Goal: Task Accomplishment & Management: Complete application form

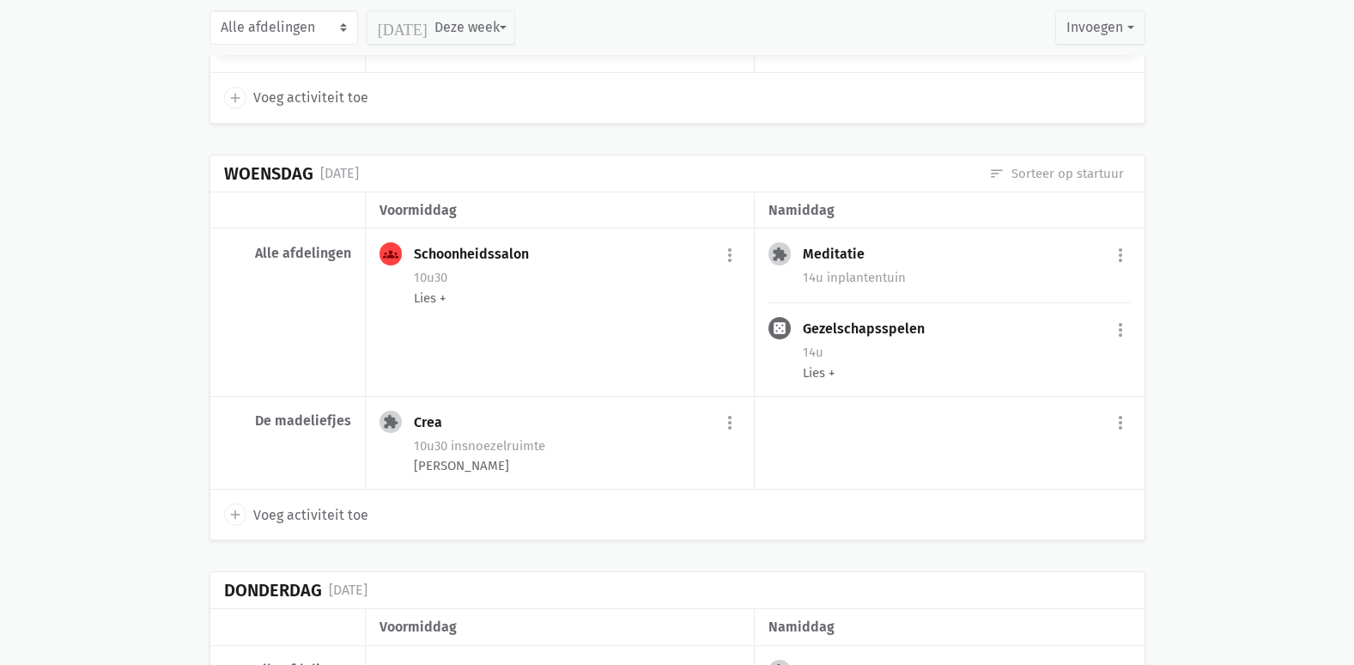
scroll to position [2955, 0]
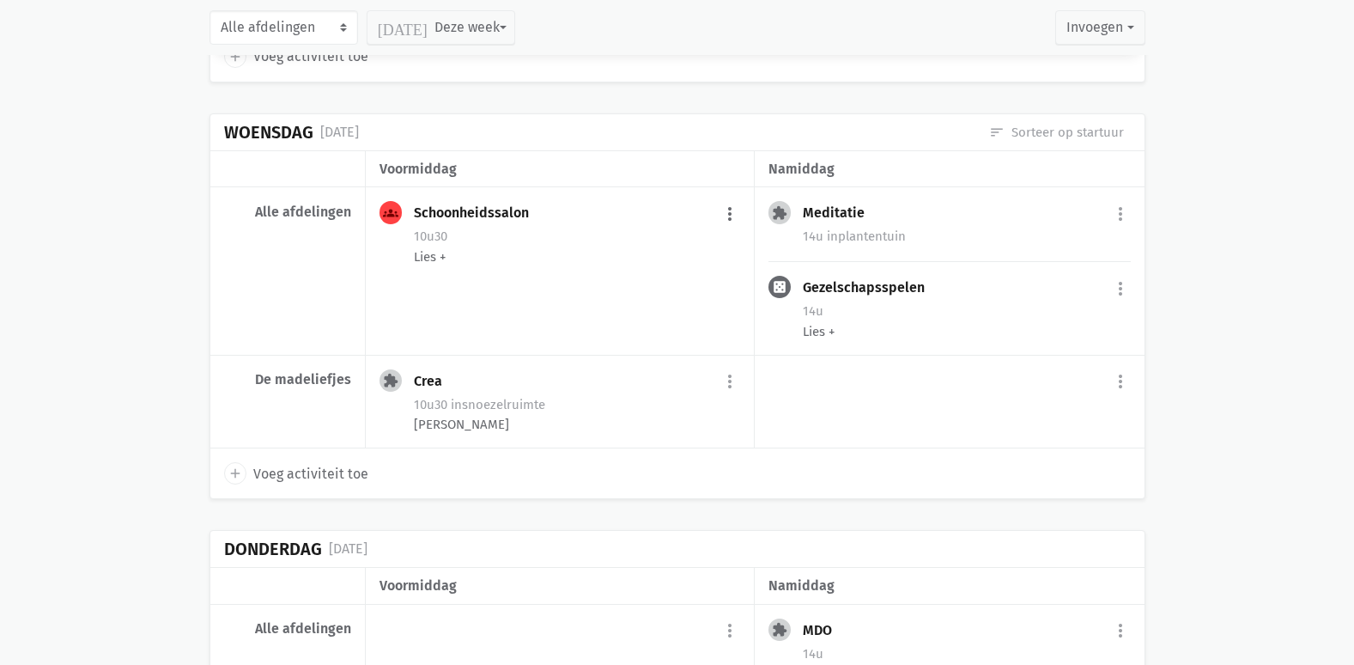
click at [733, 212] on button "more_vert" at bounding box center [730, 214] width 21 height 33
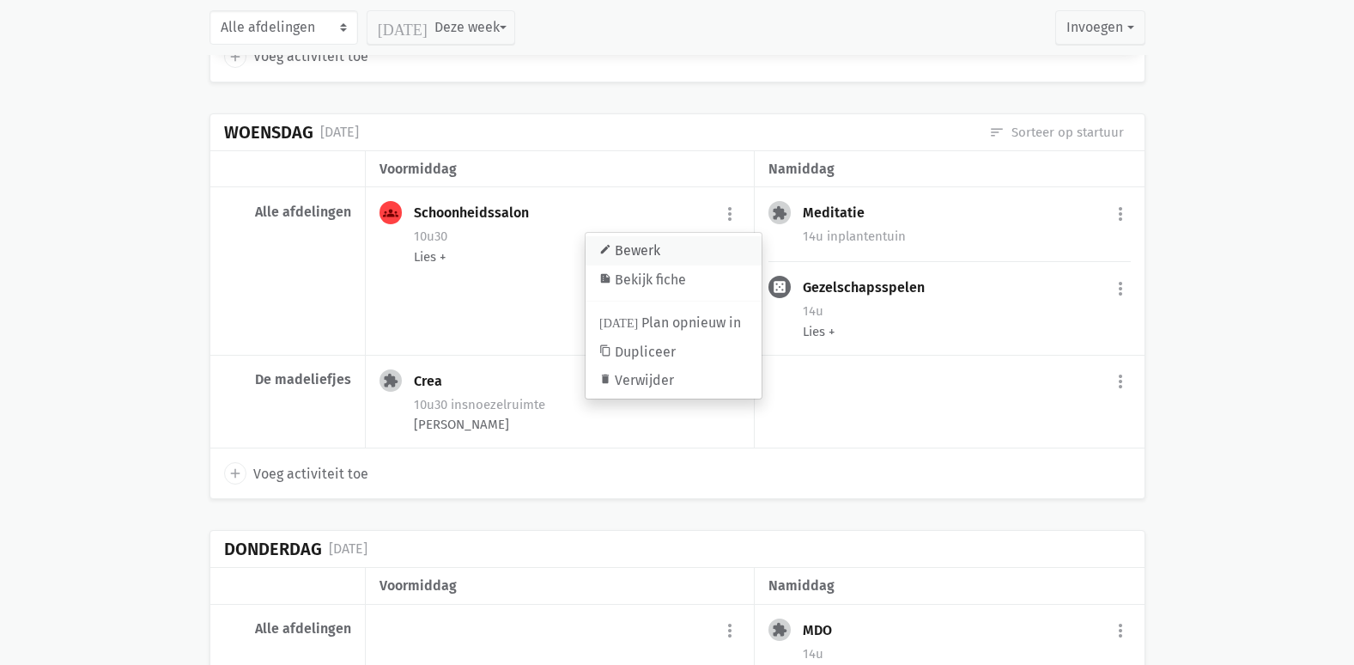
click at [684, 254] on link "edit Bewerk" at bounding box center [674, 250] width 176 height 29
select select "10:30"
select select "11:30"
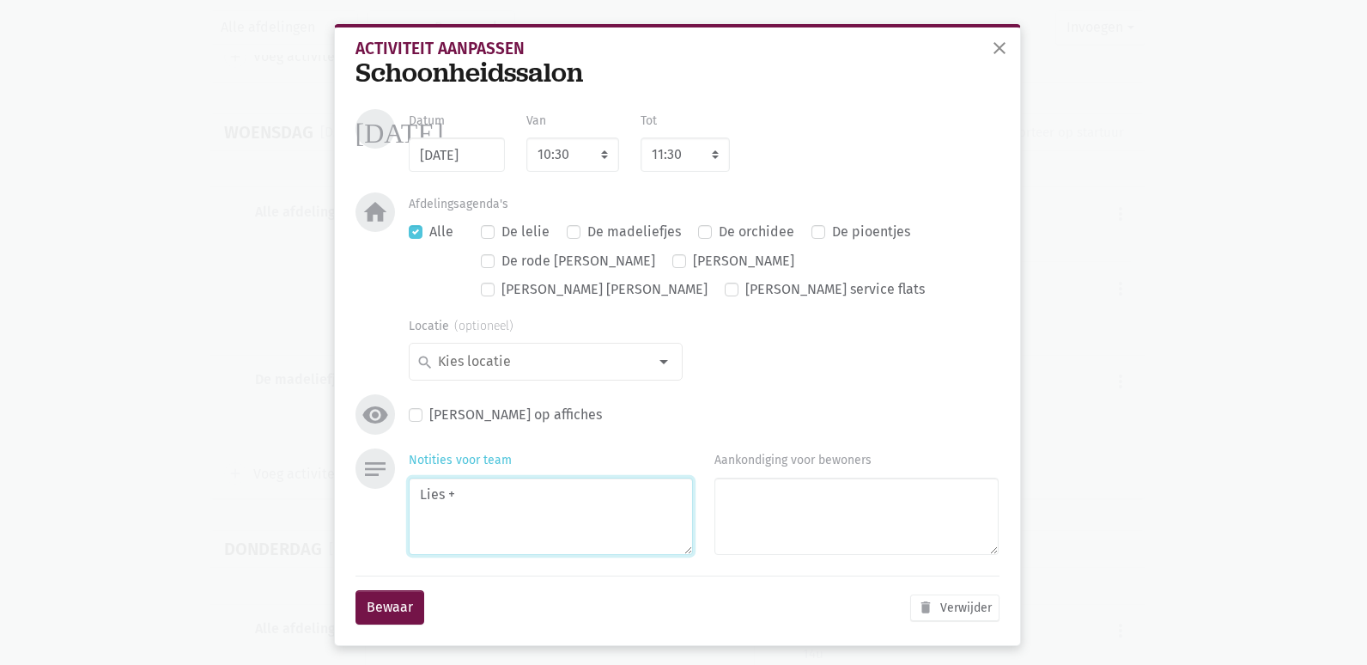
drag, startPoint x: 498, startPoint y: 478, endPoint x: 516, endPoint y: 472, distance: 19.3
click at [506, 478] on textarea "Lies +" at bounding box center [551, 517] width 284 height 78
type textarea "Lies & Jolien"
click at [409, 590] on button "Bewaar" at bounding box center [390, 607] width 69 height 34
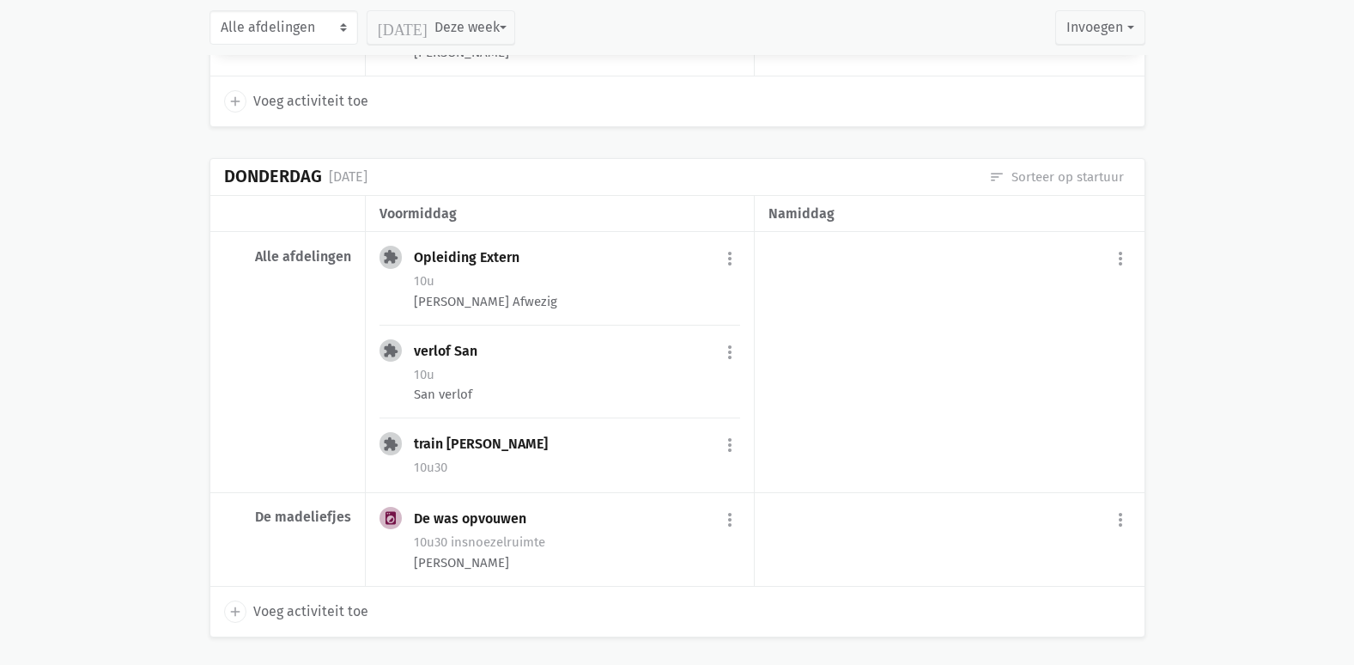
scroll to position [8452, 0]
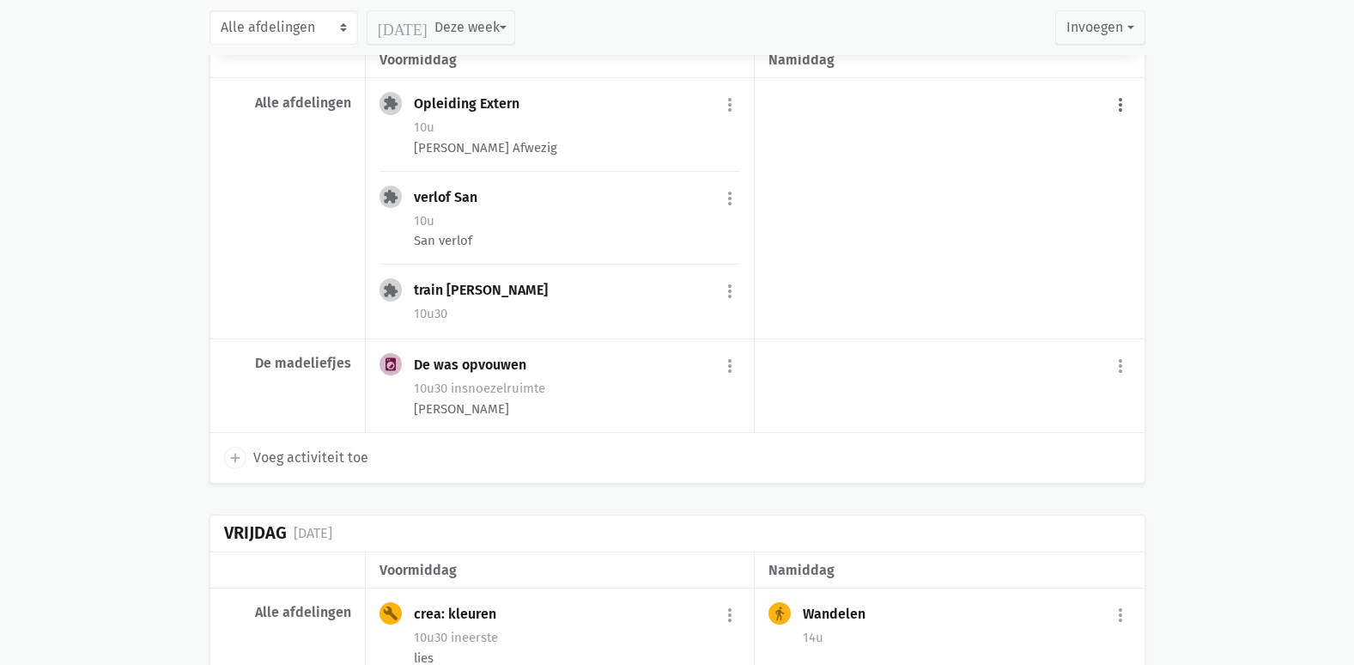
click at [1121, 121] on button "more_vert" at bounding box center [1121, 104] width 21 height 33
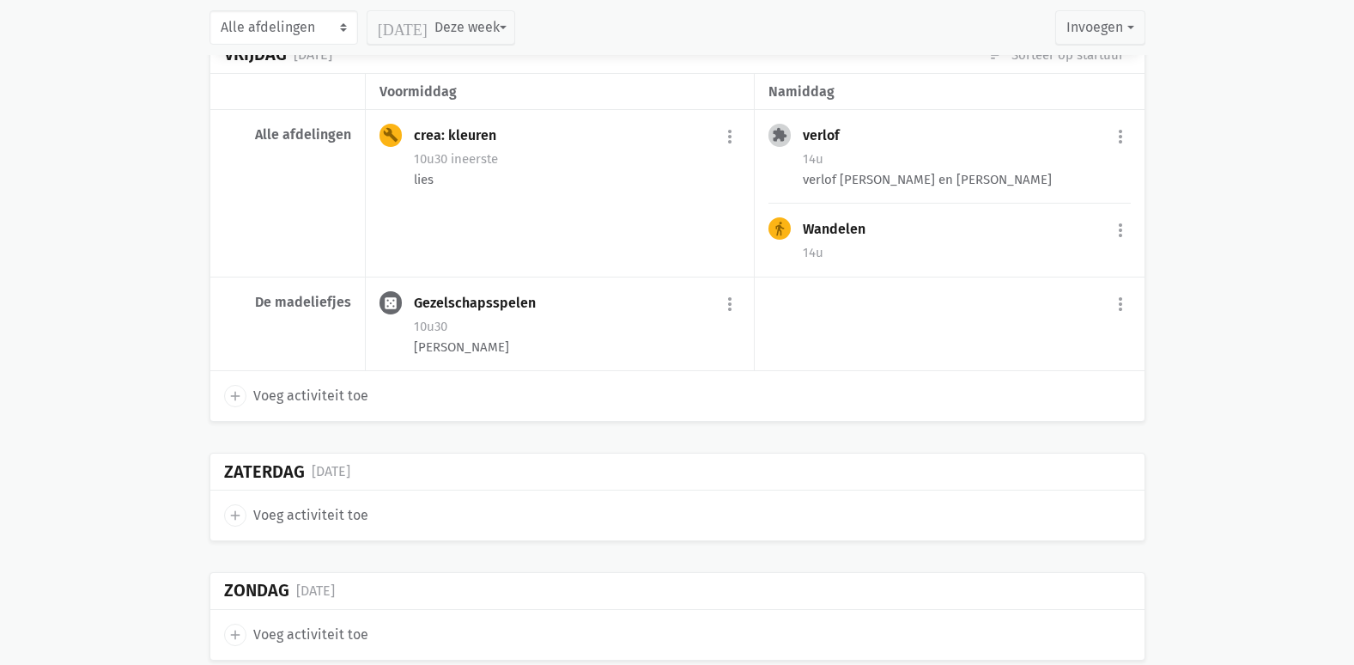
scroll to position [6219, 0]
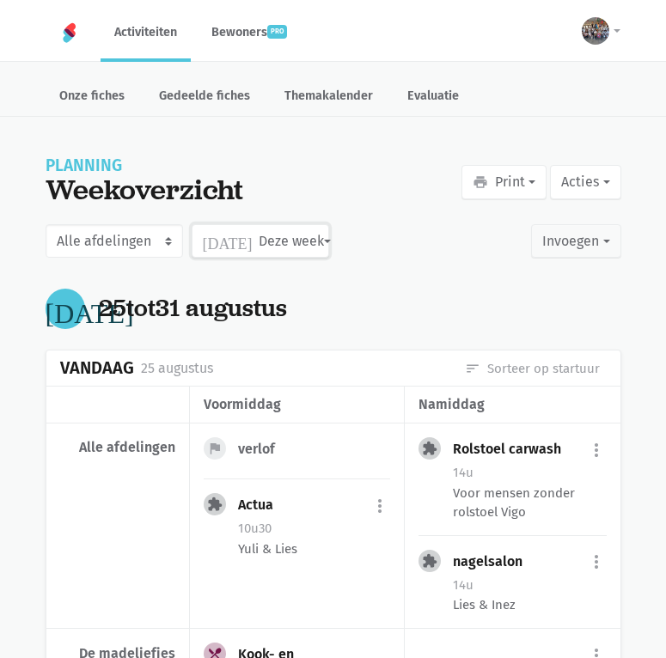
click at [233, 239] on button "[DATE] Deze week" at bounding box center [260, 241] width 137 height 34
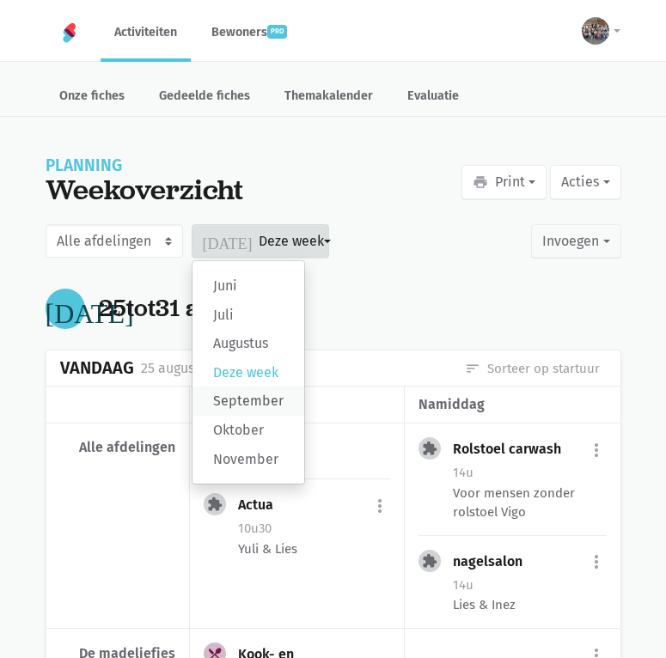
click at [246, 398] on label "September" at bounding box center [248, 400] width 112 height 29
click at [0, 0] on input "September" at bounding box center [0, 0] width 0 height 0
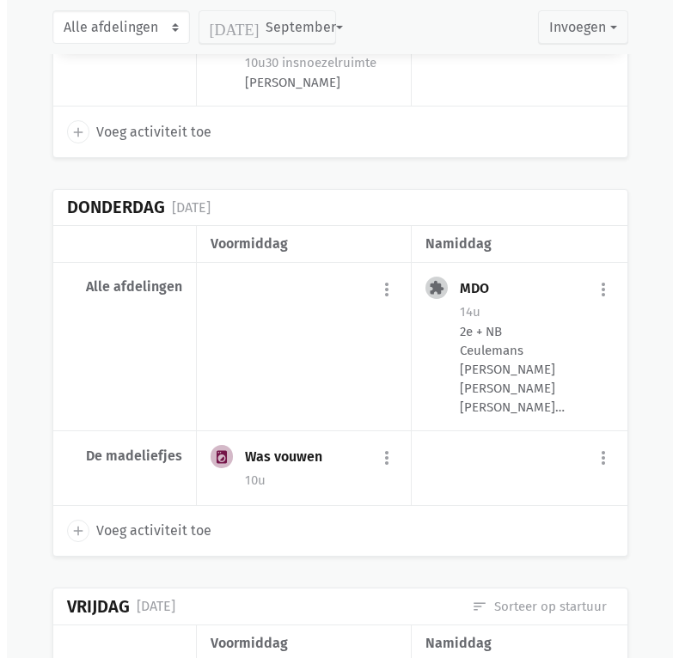
scroll to position [1460, 0]
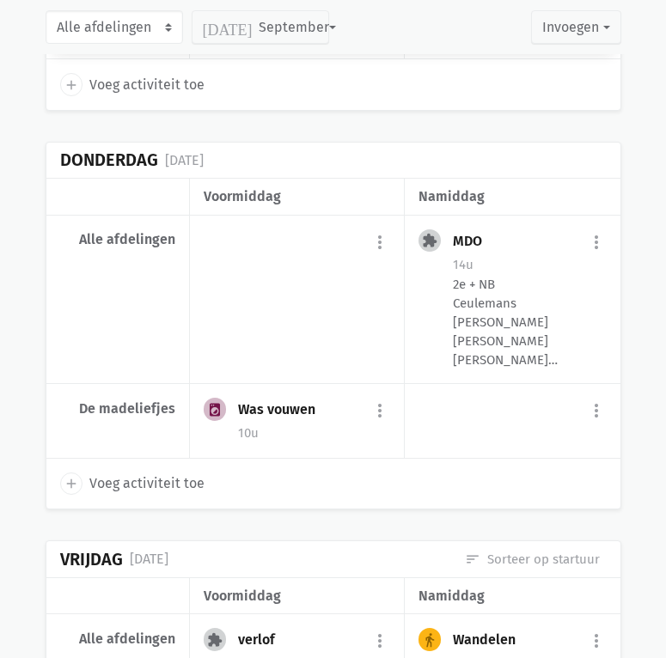
click at [152, 479] on span "Voeg activiteit toe" at bounding box center [146, 483] width 115 height 22
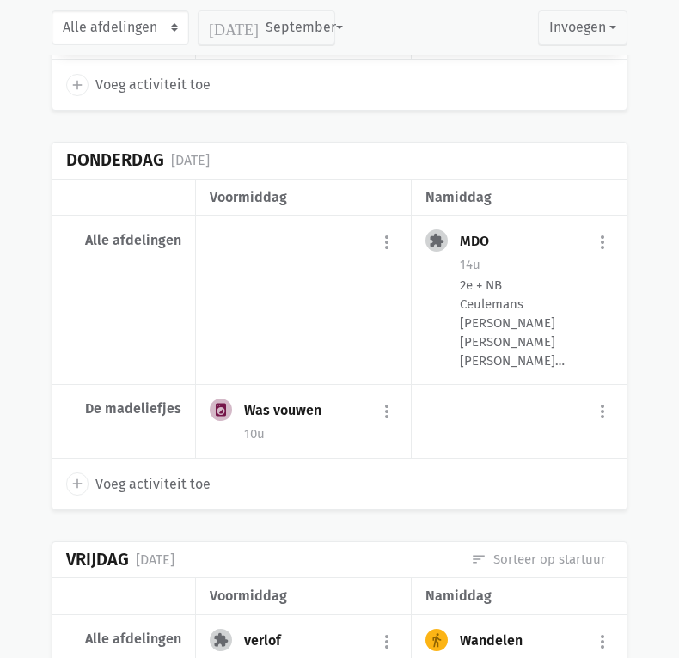
select select "14:00"
select select "15:00"
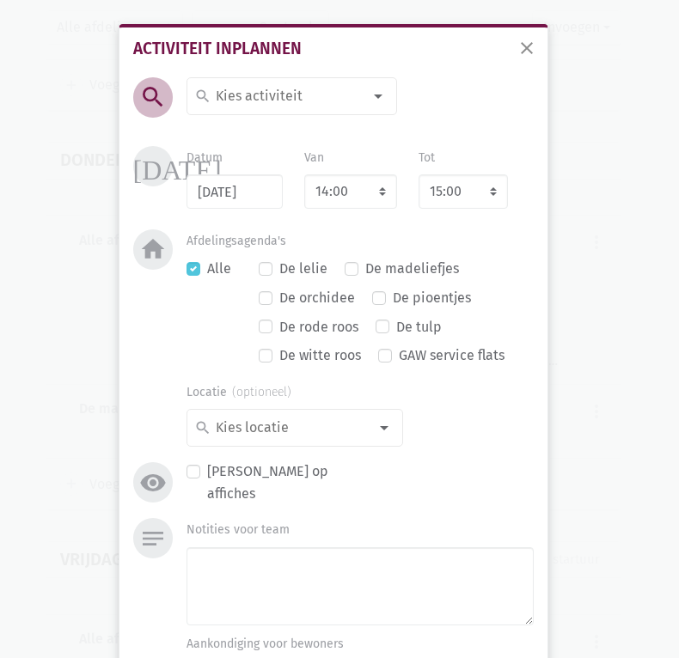
click at [245, 100] on input at bounding box center [287, 96] width 149 height 22
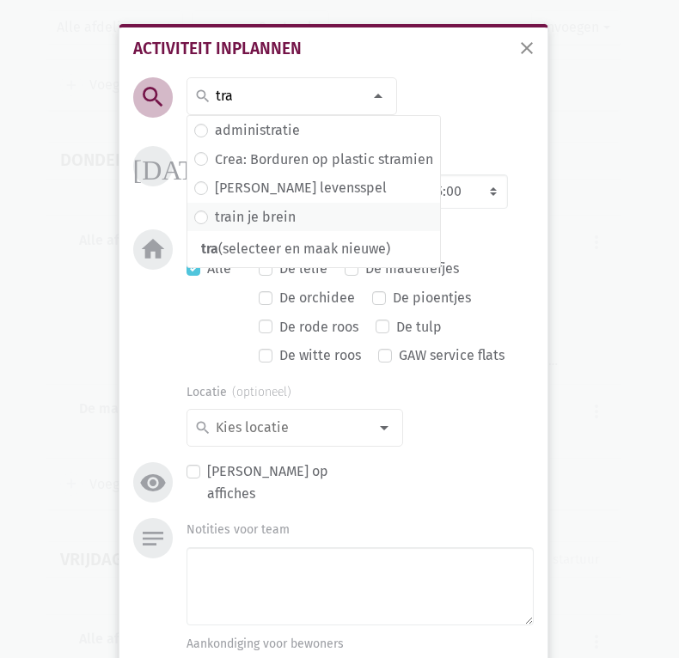
type input "tra"
click at [251, 215] on label "train je brein" at bounding box center [255, 217] width 81 height 22
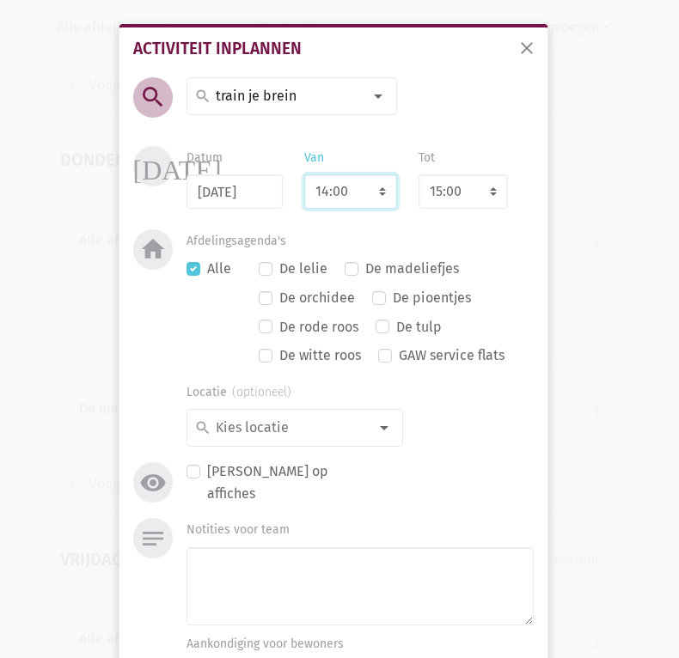
click at [331, 180] on select "7:00 7:15 7:30 7:45 8:00 8:15 8:30 8:45 9:00 9:15 9:30 9:45 10:00 10:15 10:30 1…" at bounding box center [350, 191] width 93 height 34
select select "10:30"
click at [304, 174] on select "7:00 7:15 7:30 7:45 8:00 8:15 8:30 8:45 9:00 9:15 9:30 9:45 10:00 10:15 10:30 1…" at bounding box center [350, 191] width 93 height 34
click at [448, 136] on div "search search [DATE] 2de handswinkel [GEOGRAPHIC_DATA] administratie adventkran…" at bounding box center [333, 297] width 409 height 441
select select "11:30"
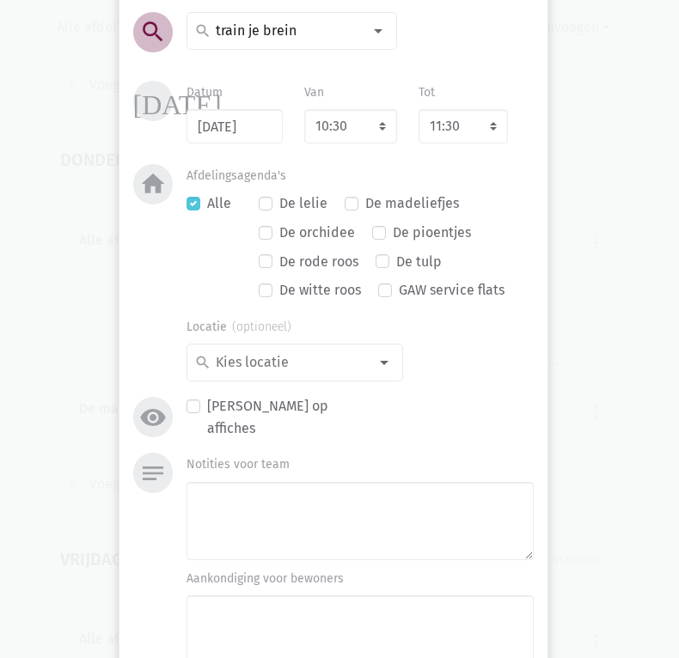
scroll to position [172, 0]
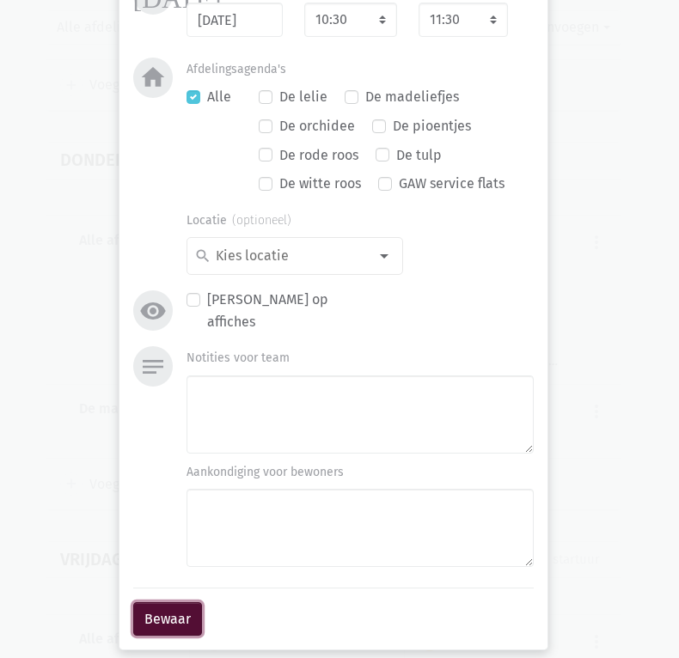
click at [149, 622] on button "Bewaar" at bounding box center [167, 619] width 69 height 34
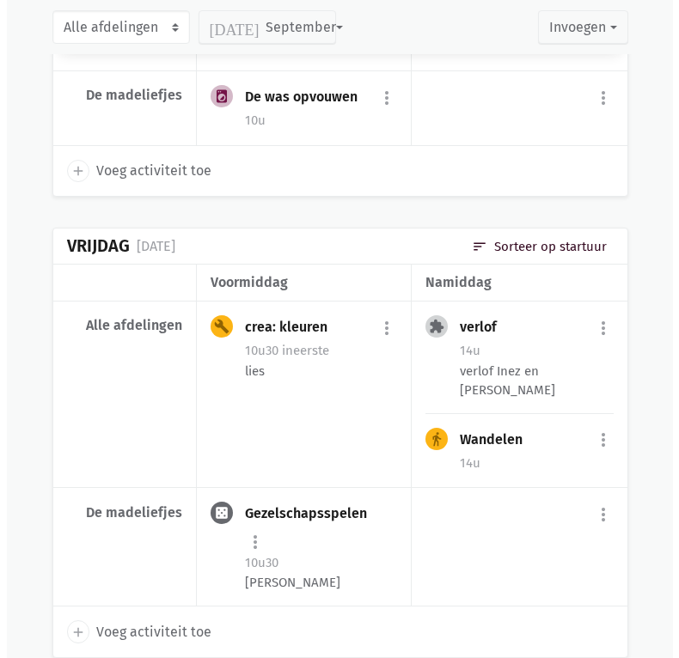
scroll to position [4507, 0]
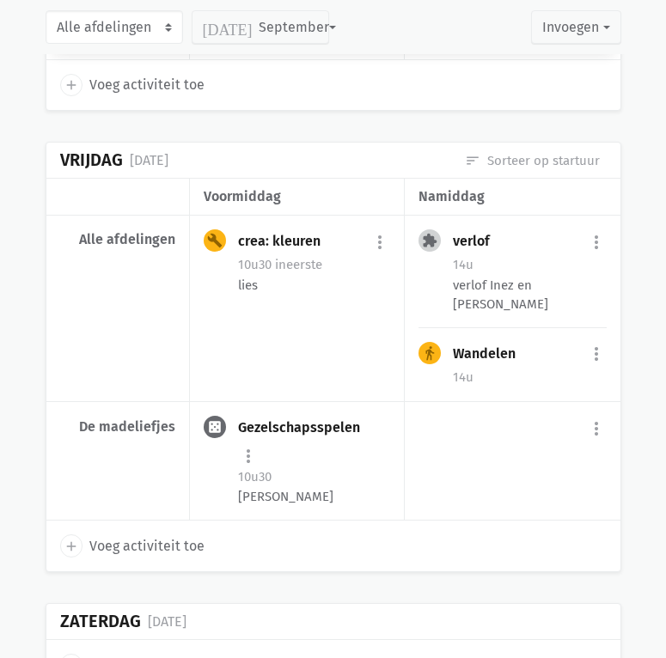
click at [140, 535] on span "Voeg activiteit toe" at bounding box center [146, 546] width 115 height 22
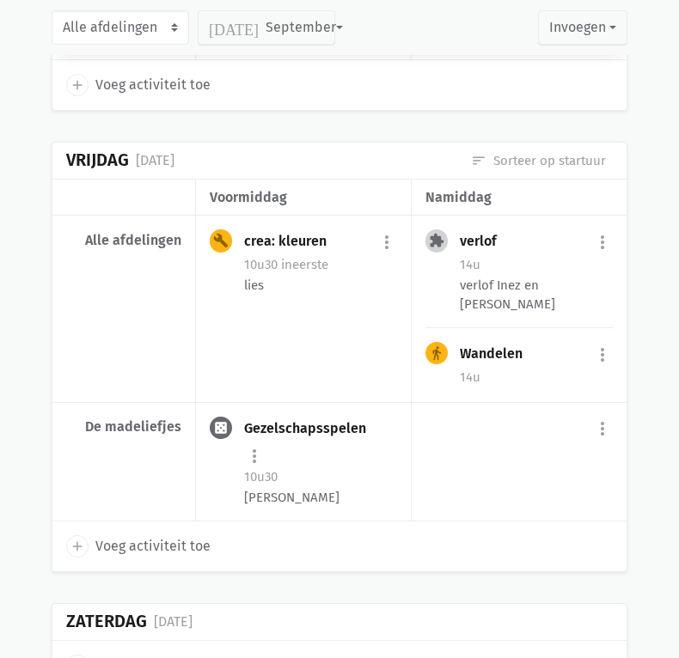
select select "14:00"
select select "15:00"
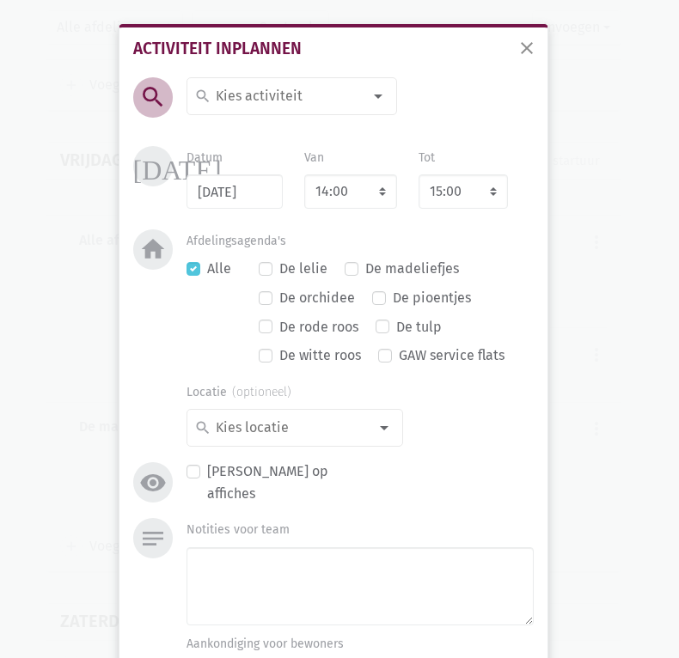
click at [262, 95] on input at bounding box center [287, 96] width 149 height 22
type input "apero"
click at [251, 125] on span "Apero" at bounding box center [291, 130] width 195 height 22
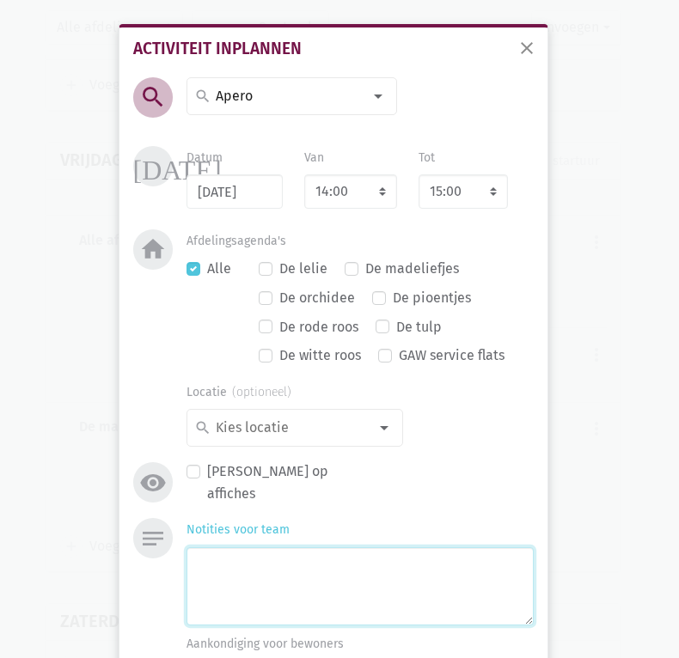
click at [253, 580] on textarea "Notities voor team" at bounding box center [359, 586] width 346 height 78
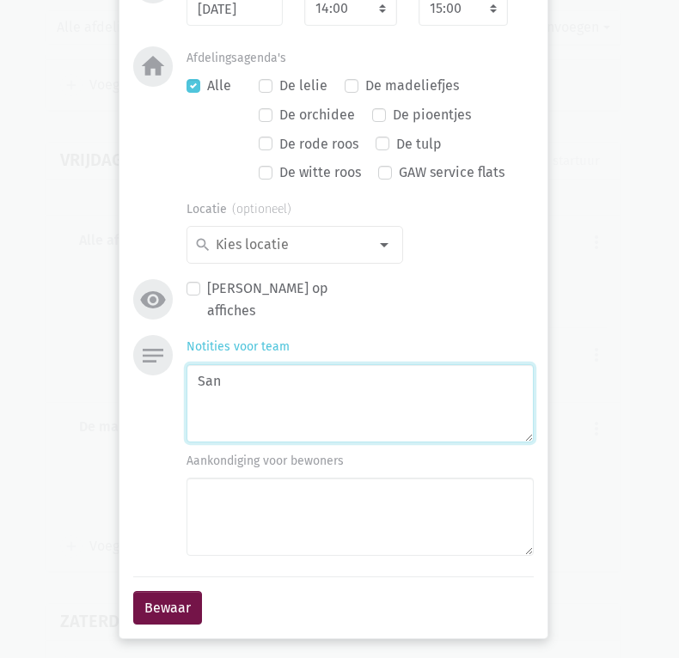
scroll to position [185, 0]
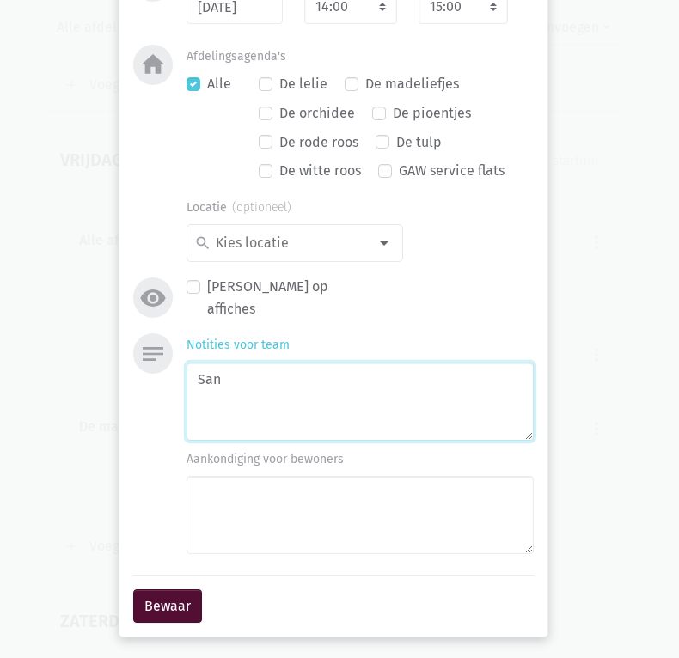
type textarea "San"
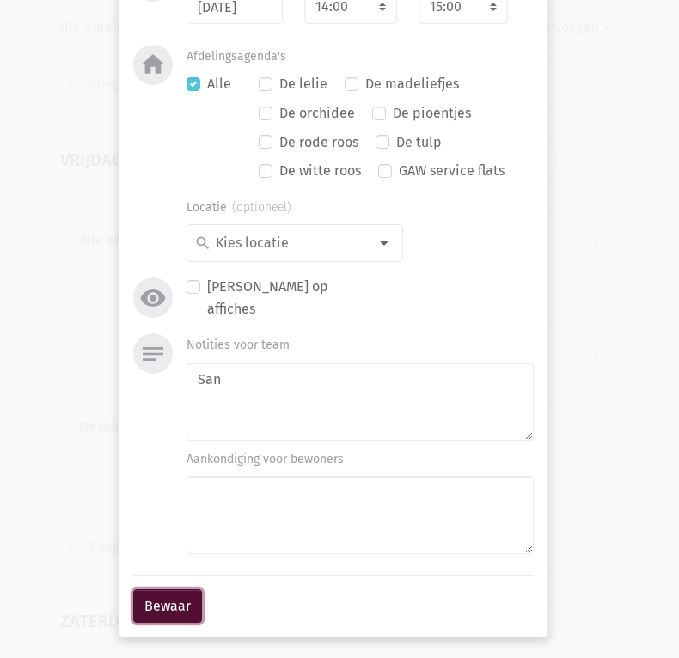
click at [146, 602] on button "Bewaar" at bounding box center [167, 606] width 69 height 34
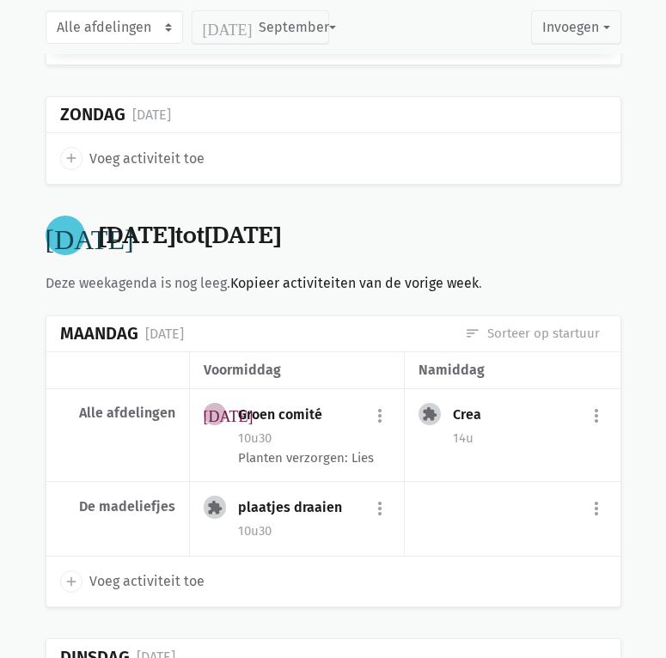
scroll to position [10262, 0]
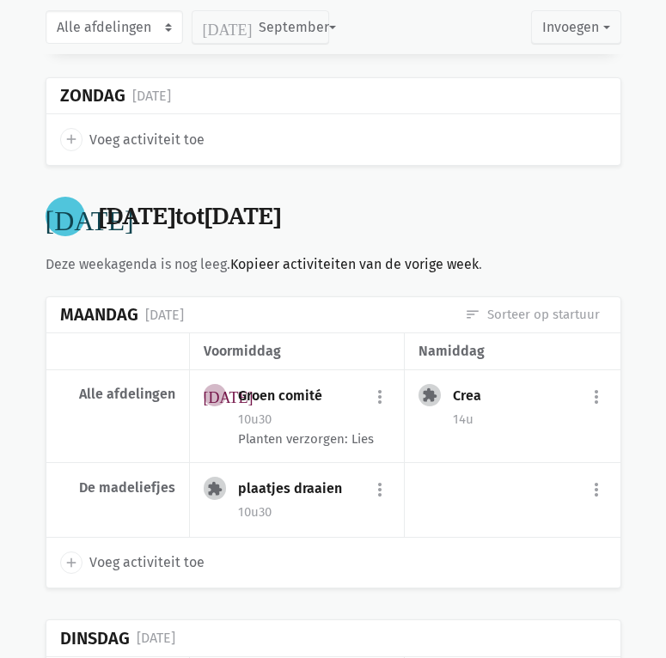
click at [572, 620] on div "[DATE]" at bounding box center [333, 638] width 574 height 37
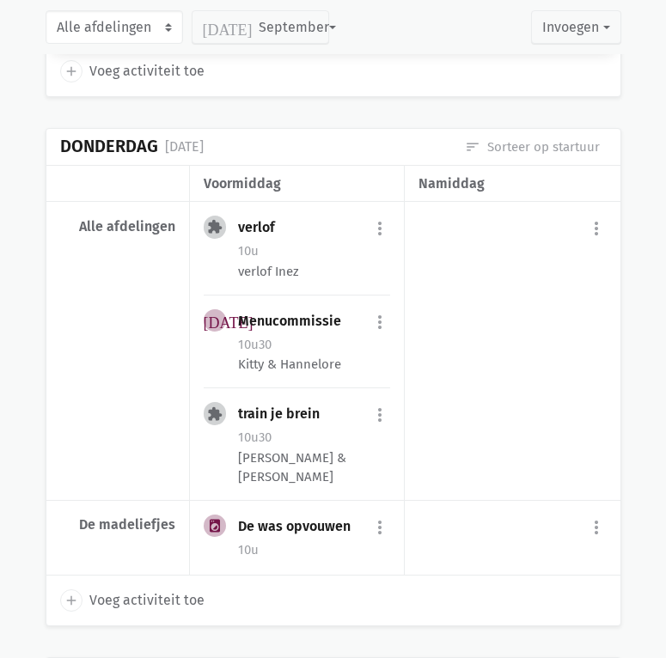
scroll to position [4078, 0]
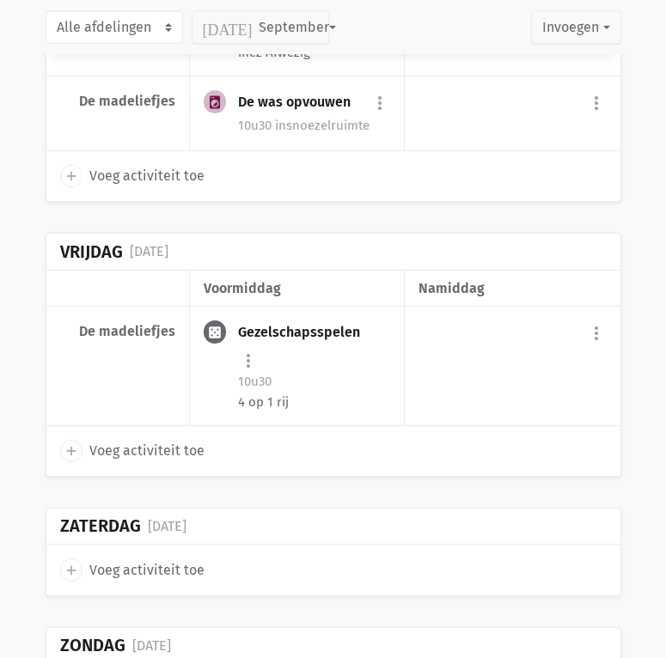
scroll to position [11498, 0]
